Goal: Information Seeking & Learning: Learn about a topic

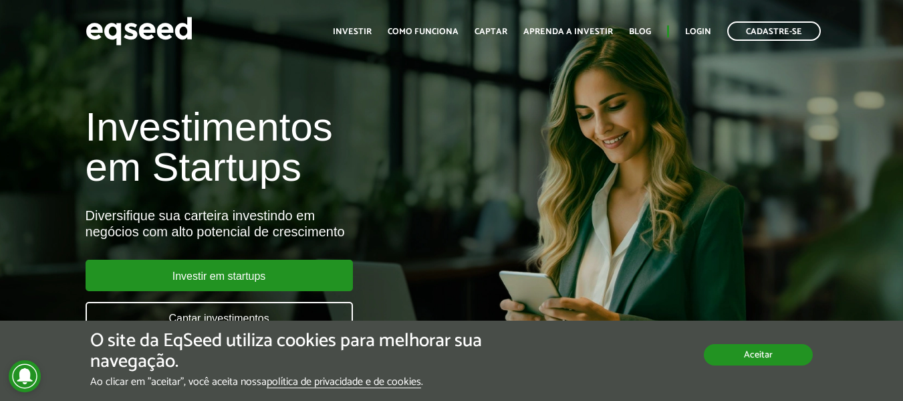
click at [743, 346] on button "Aceitar" at bounding box center [758, 354] width 109 height 21
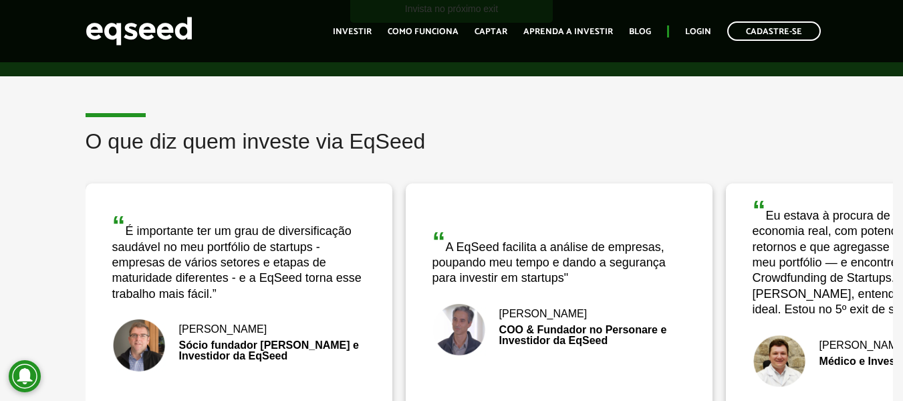
scroll to position [2073, 0]
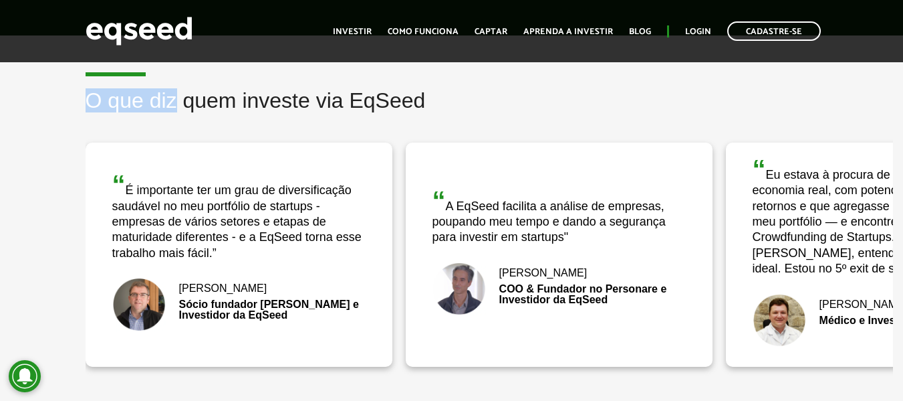
drag, startPoint x: 131, startPoint y: 74, endPoint x: 172, endPoint y: 68, distance: 41.3
click at [172, 68] on article "O que diz quem investe via EqSeed “ A EqSeed facilita a análise de empresas, po…" at bounding box center [451, 243] width 903 height 417
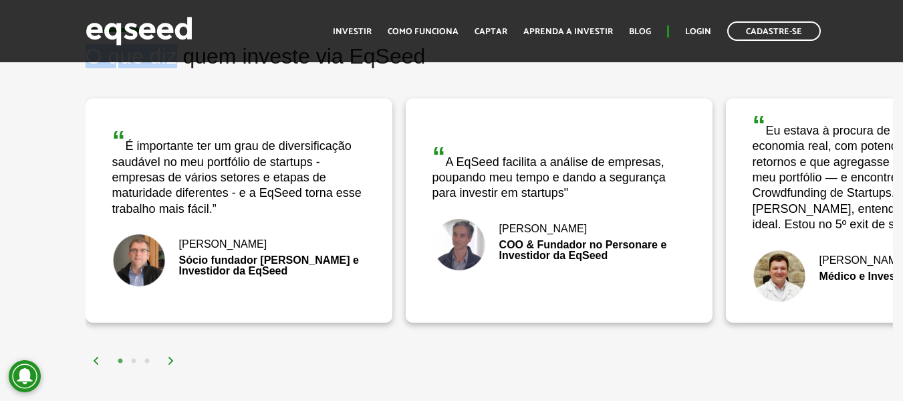
scroll to position [2207, 0]
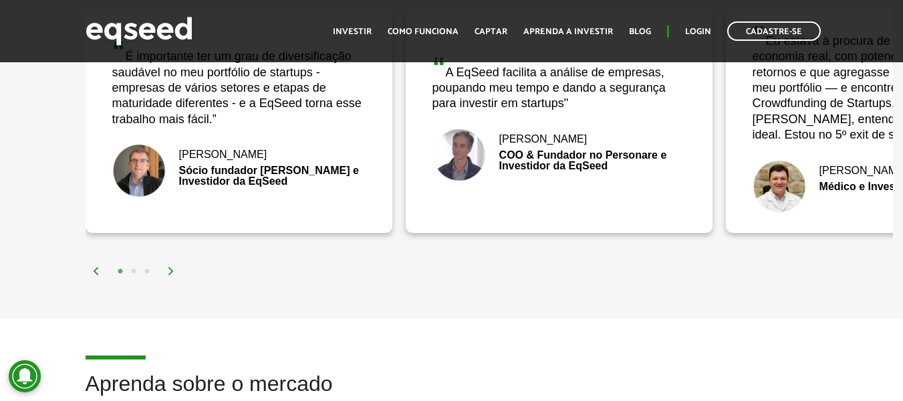
click at [171, 271] on img at bounding box center [171, 271] width 8 height 8
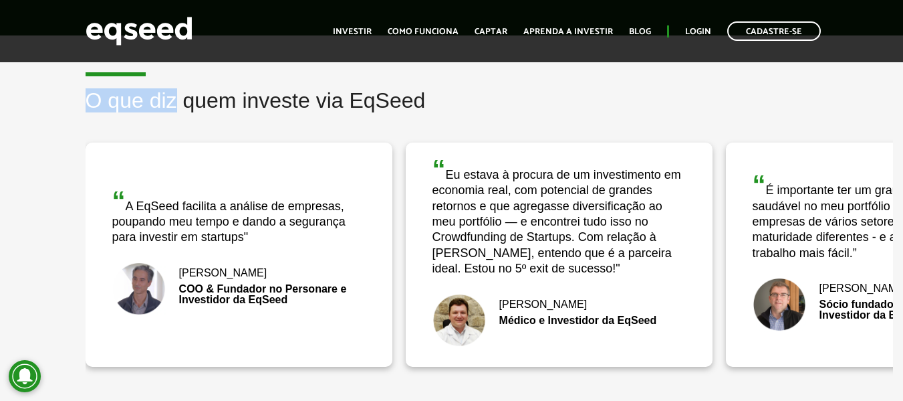
scroll to position [2140, 0]
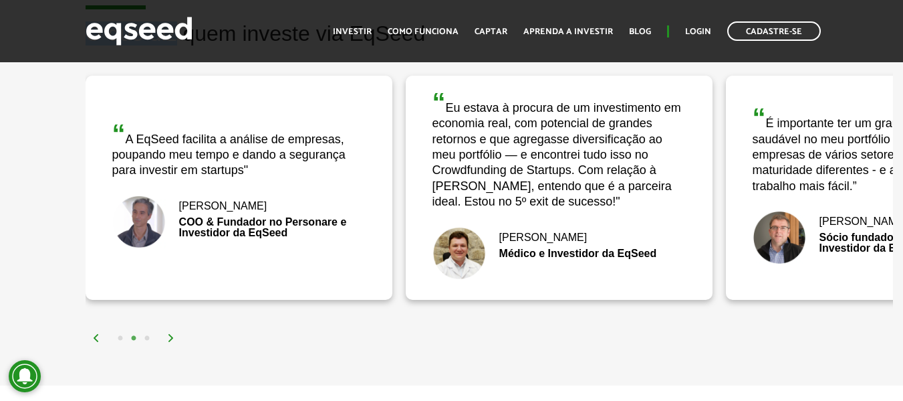
click at [146, 338] on button "3" at bounding box center [146, 338] width 13 height 13
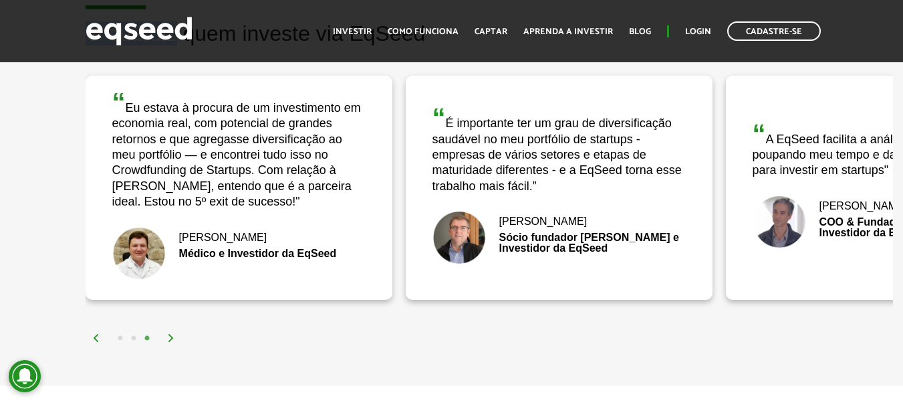
click at [168, 337] on img at bounding box center [171, 338] width 8 height 8
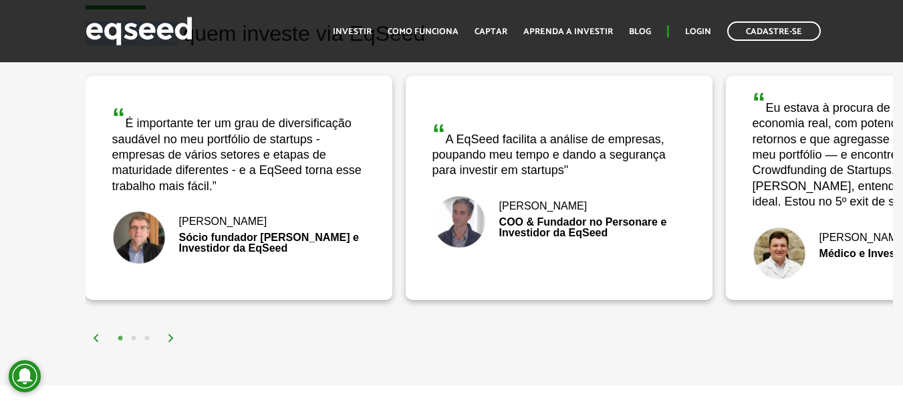
click at [168, 337] on img at bounding box center [171, 338] width 8 height 8
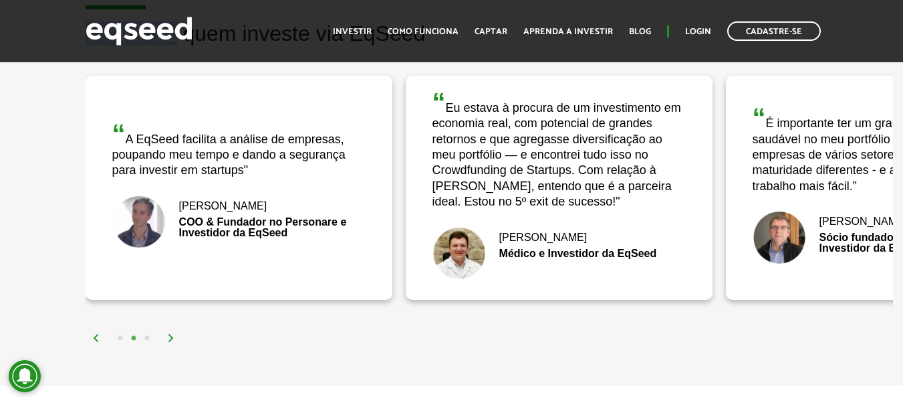
click at [168, 337] on img at bounding box center [171, 338] width 8 height 8
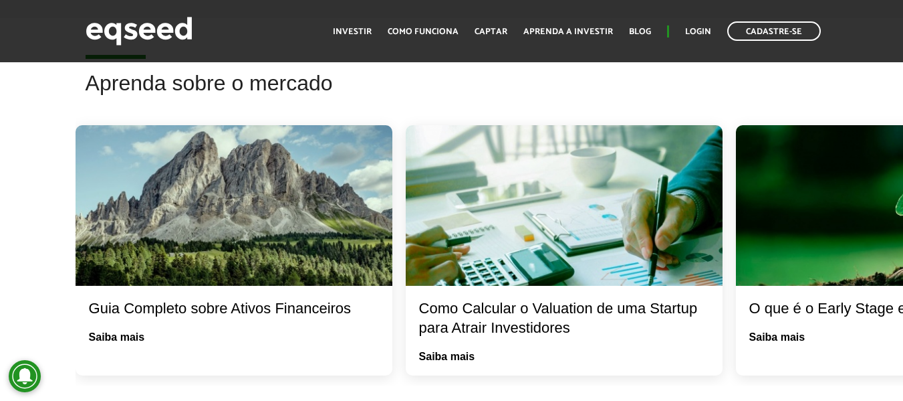
scroll to position [2541, 0]
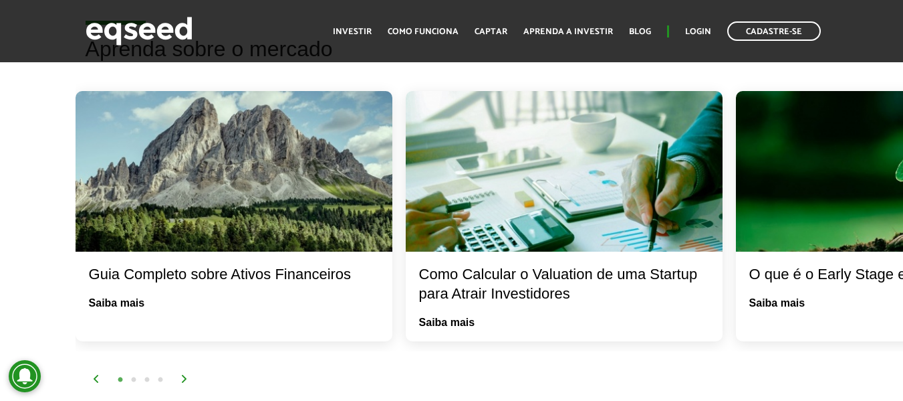
click at [183, 378] on img at bounding box center [185, 378] width 8 height 8
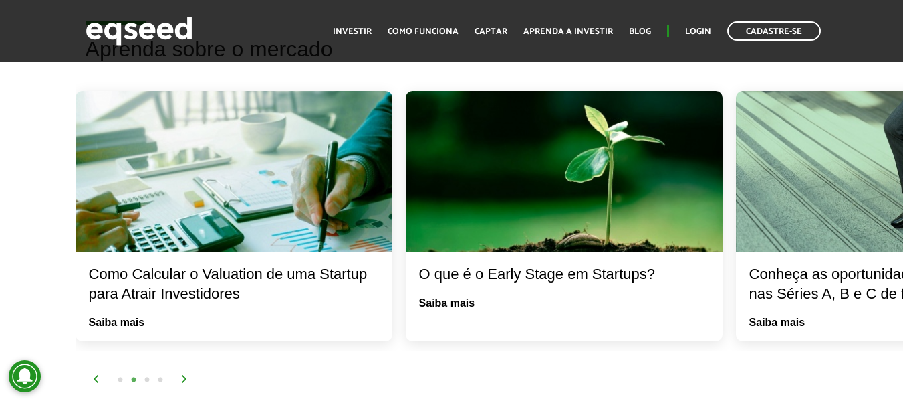
click at [183, 378] on img at bounding box center [185, 378] width 8 height 8
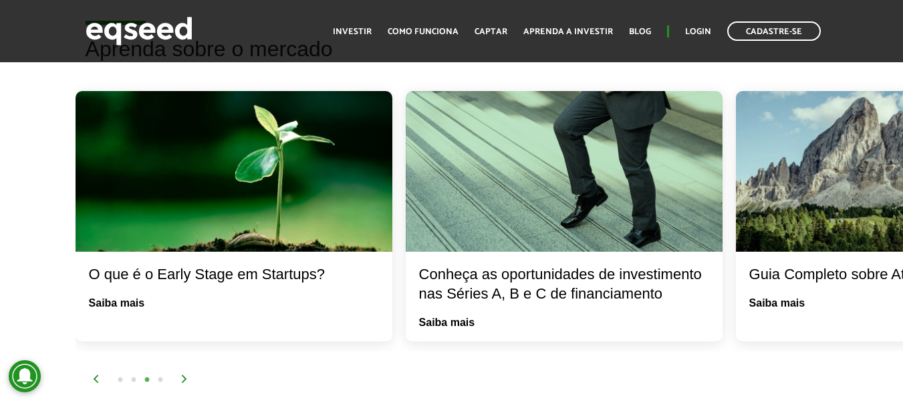
click at [183, 378] on img at bounding box center [185, 378] width 8 height 8
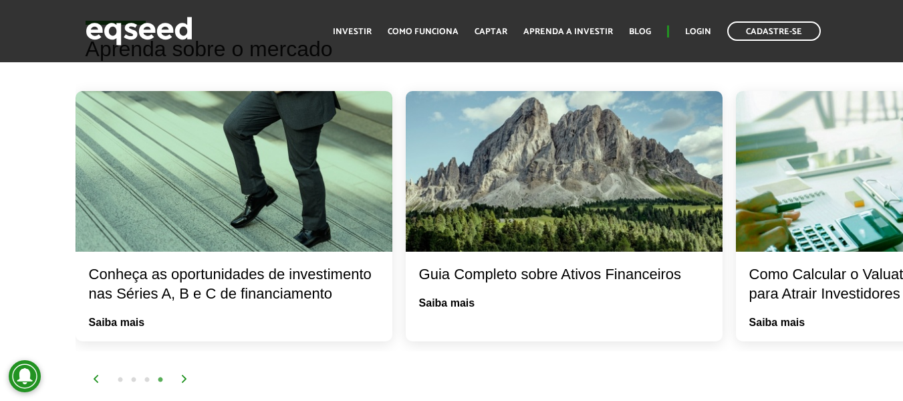
click at [183, 378] on img at bounding box center [185, 378] width 8 height 8
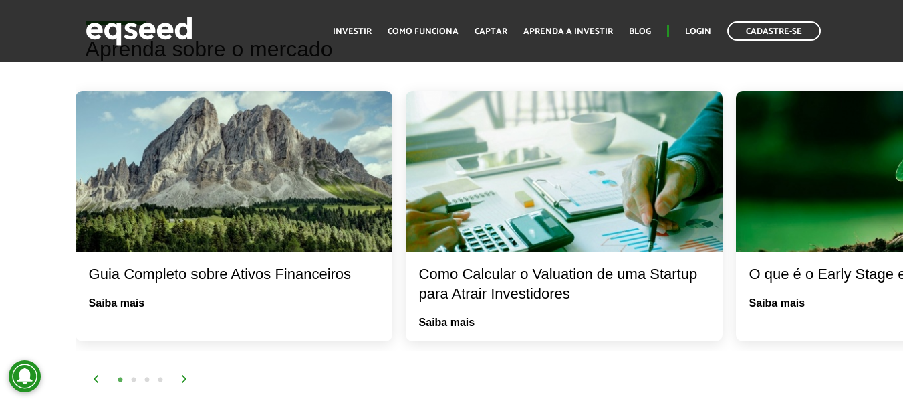
click at [183, 378] on img at bounding box center [185, 378] width 8 height 8
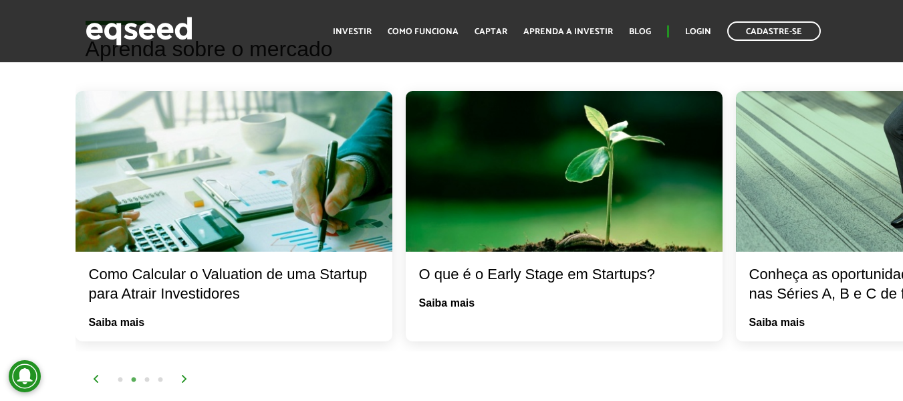
click at [183, 378] on img at bounding box center [185, 378] width 8 height 8
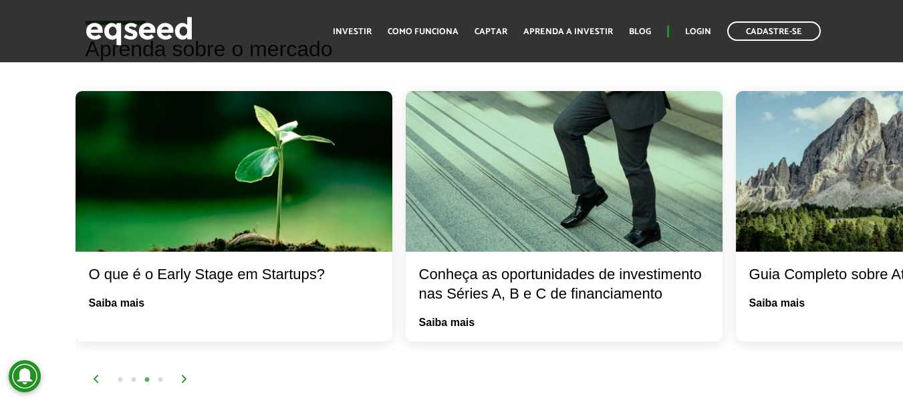
click at [183, 378] on img at bounding box center [185, 378] width 8 height 8
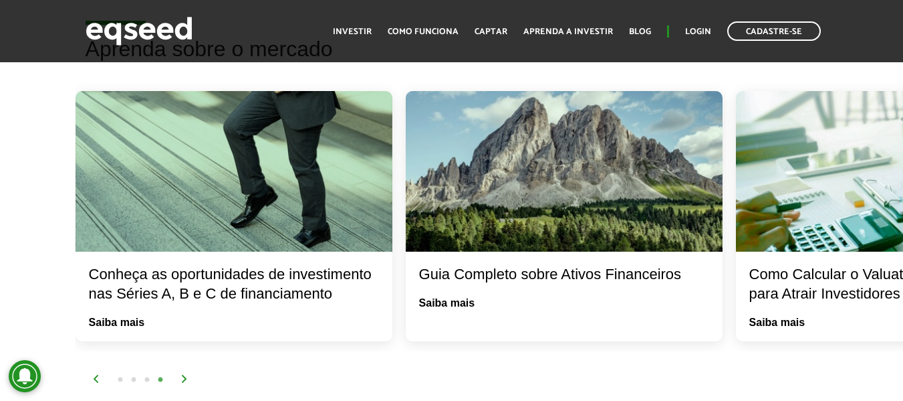
click at [183, 378] on img at bounding box center [185, 378] width 8 height 8
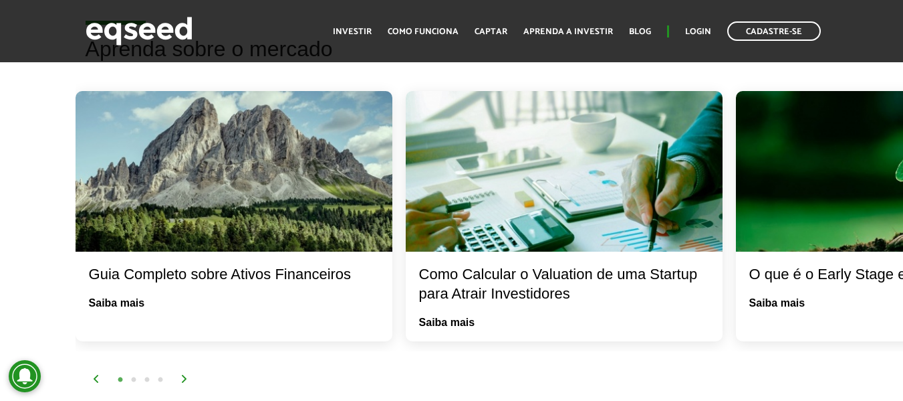
click at [183, 378] on img at bounding box center [185, 378] width 8 height 8
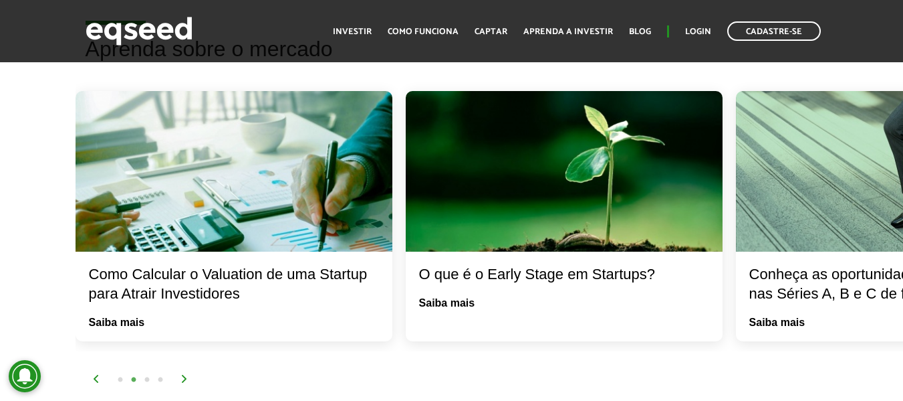
click at [183, 380] on img at bounding box center [185, 378] width 8 height 8
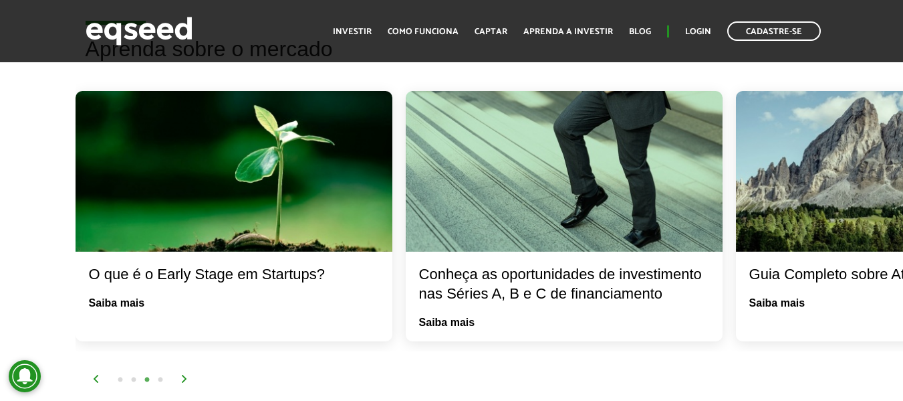
click at [183, 380] on img at bounding box center [185, 378] width 8 height 8
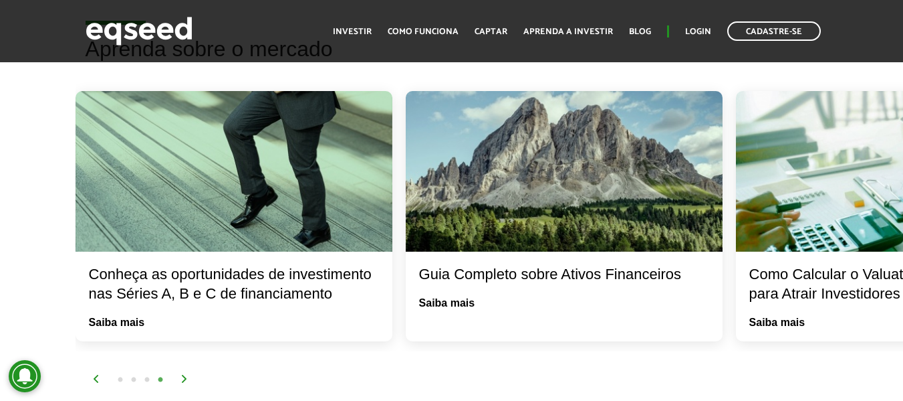
click at [183, 380] on img at bounding box center [185, 378] width 8 height 8
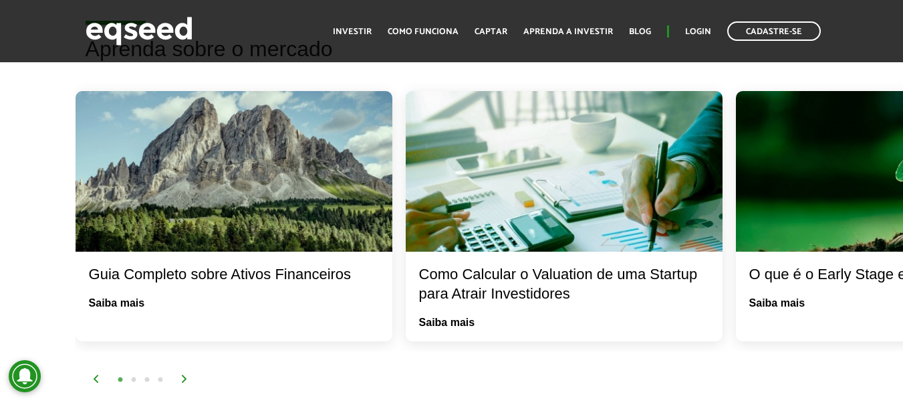
click at [183, 380] on img at bounding box center [185, 378] width 8 height 8
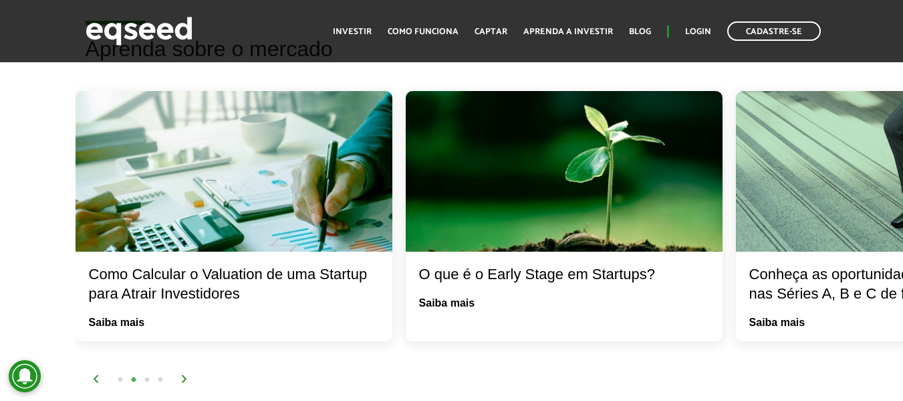
click at [183, 380] on img at bounding box center [185, 378] width 8 height 8
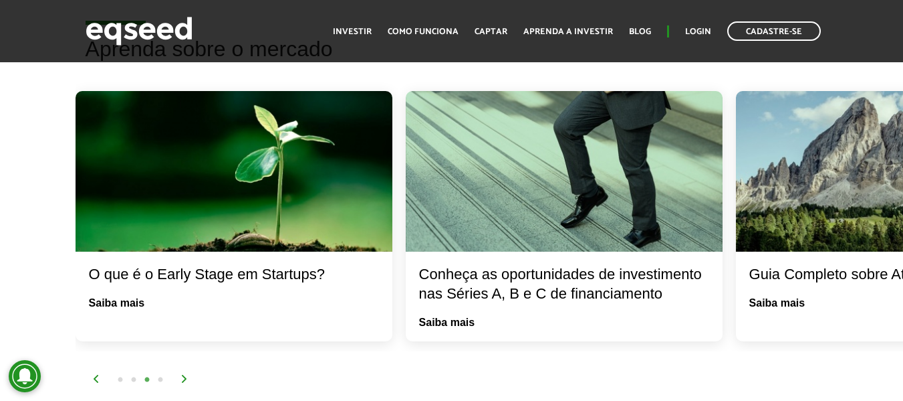
click at [183, 380] on img at bounding box center [185, 378] width 8 height 8
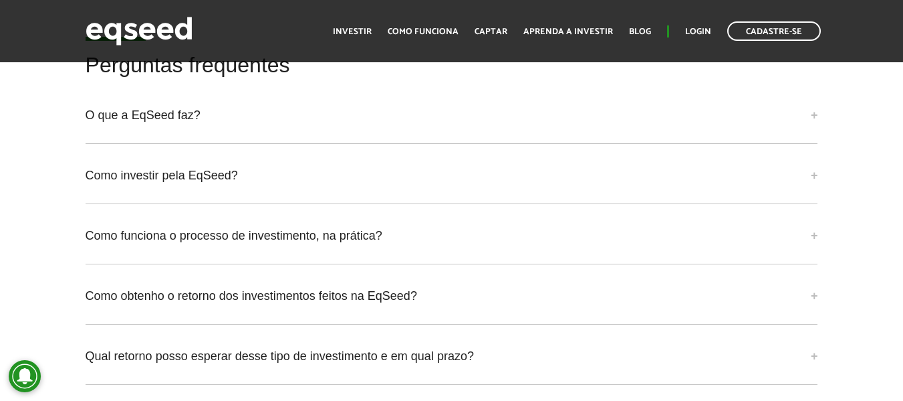
scroll to position [3343, 0]
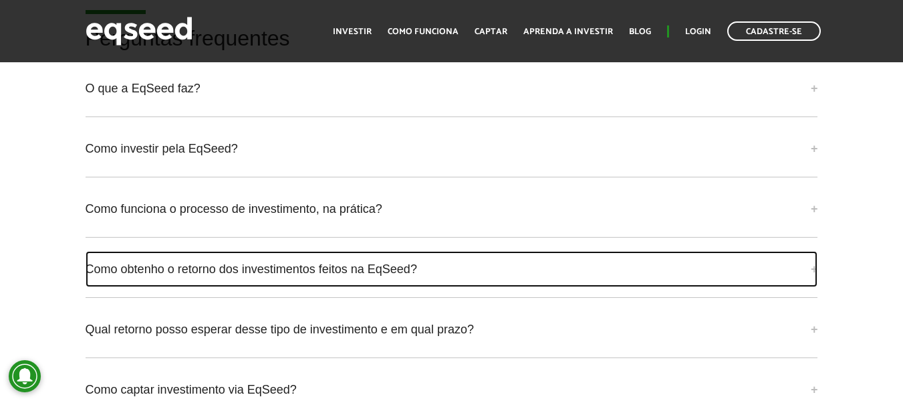
click at [259, 272] on link "Como obtenho o retorno dos investimentos feitos na EqSeed?" at bounding box center [452, 269] width 733 height 36
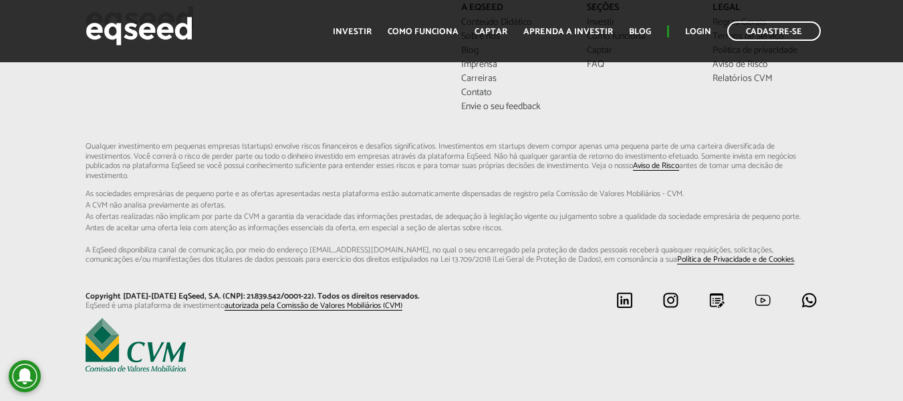
scroll to position [4074, 0]
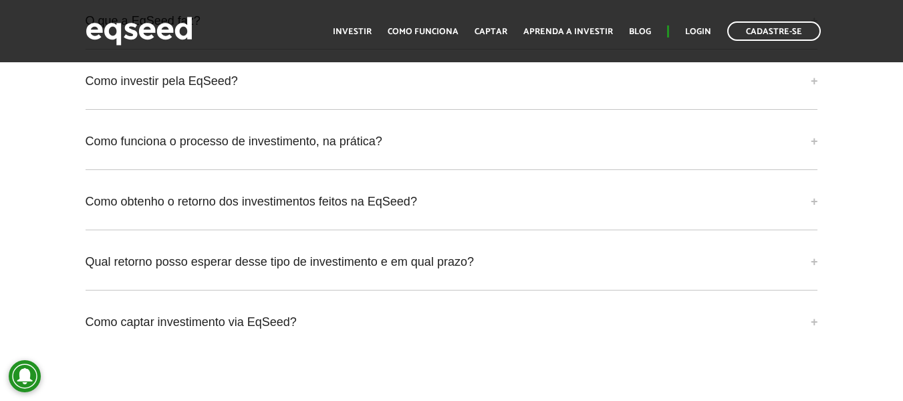
scroll to position [3477, 0]
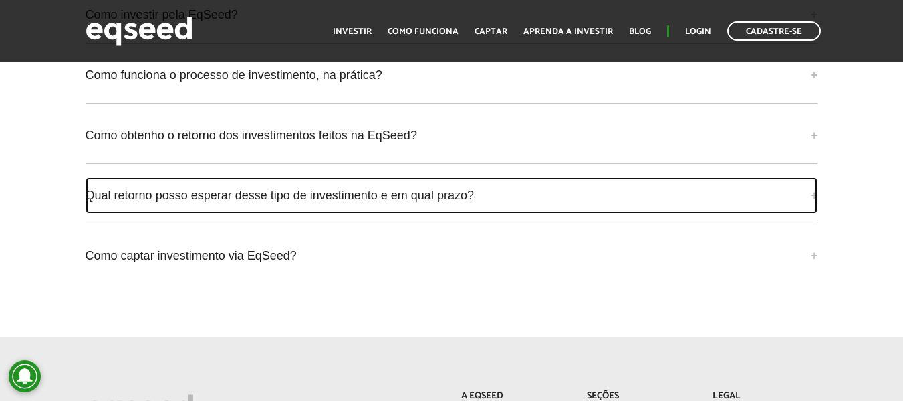
click at [406, 196] on link "Qual retorno posso esperar desse tipo de investimento e em qual prazo?" at bounding box center [452, 195] width 733 height 36
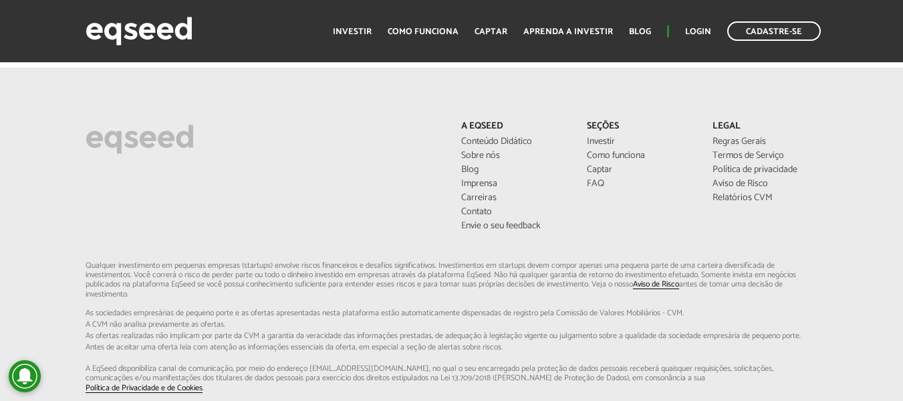
scroll to position [3945, 0]
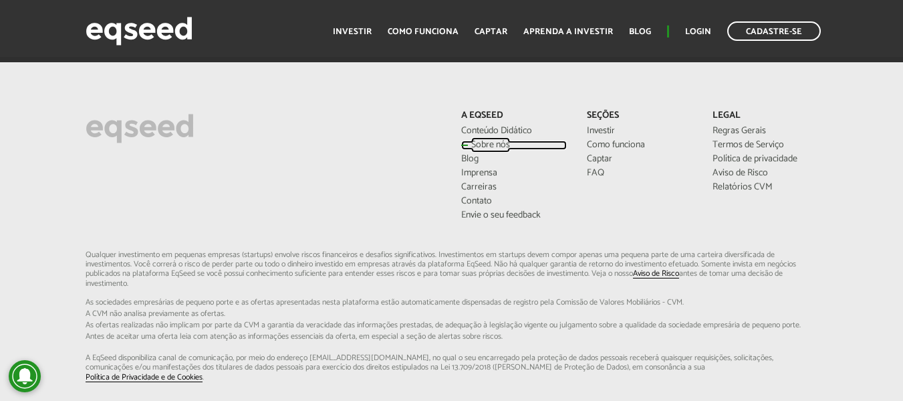
click at [492, 144] on link "Sobre nós" at bounding box center [514, 144] width 106 height 9
